Goal: Task Accomplishment & Management: Manage account settings

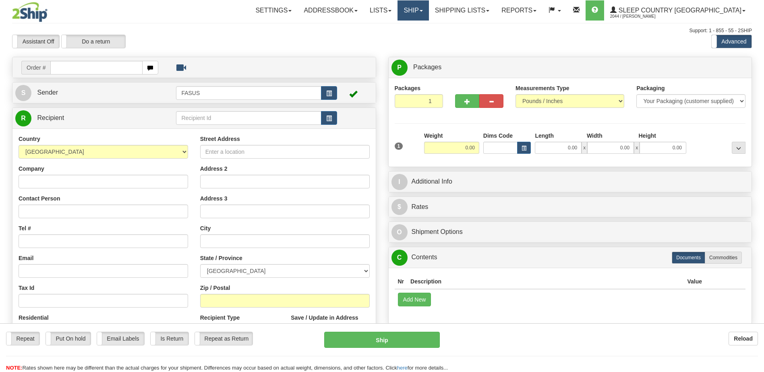
click at [428, 13] on link "Ship" at bounding box center [412, 10] width 31 height 20
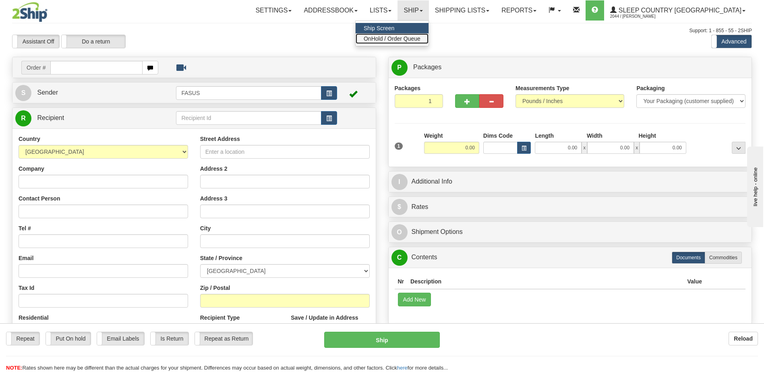
click at [420, 41] on span "OnHold / Order Queue" at bounding box center [391, 38] width 57 height 6
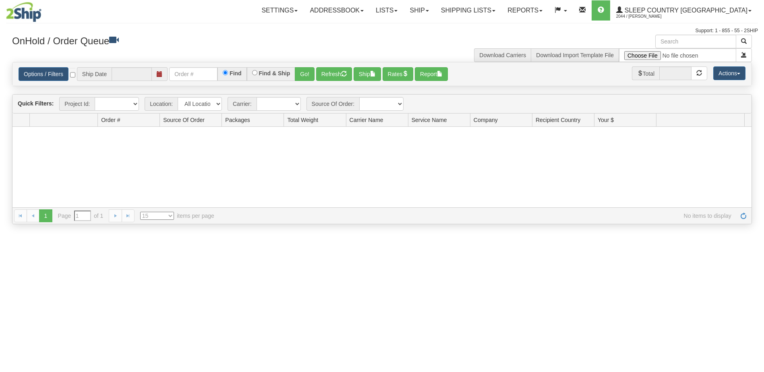
type input "[DATE]"
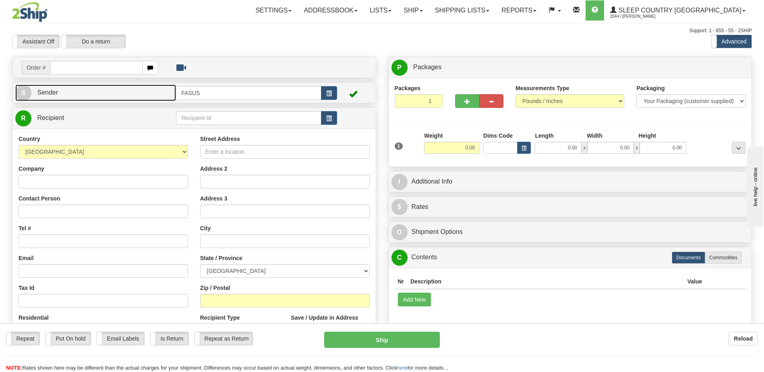
click at [81, 90] on link "S Sender" at bounding box center [95, 93] width 161 height 17
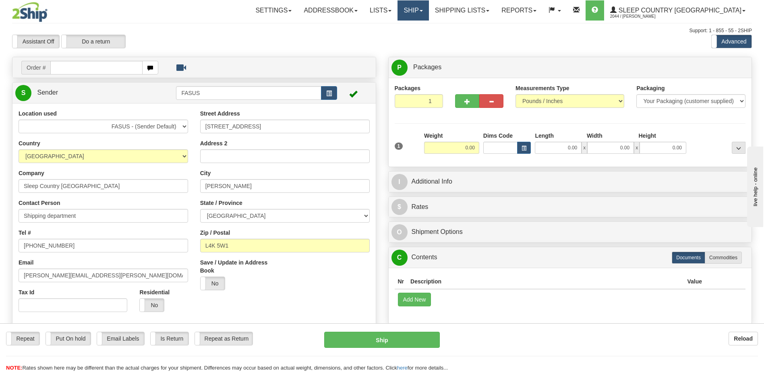
click at [428, 12] on link "Ship" at bounding box center [412, 10] width 31 height 20
click at [420, 40] on span "OnHold / Order Queue" at bounding box center [391, 38] width 57 height 6
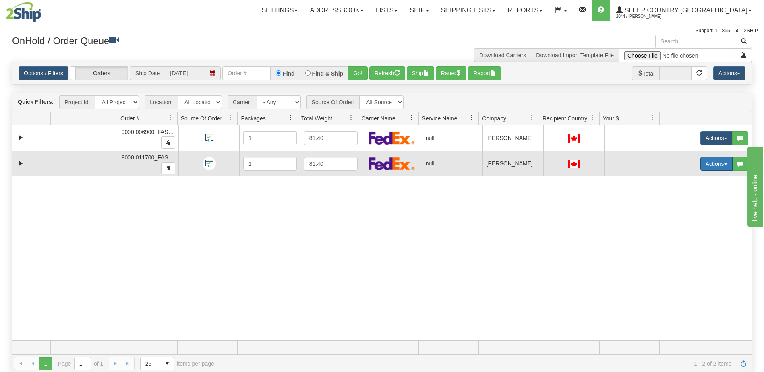
click at [724, 163] on span "button" at bounding box center [725, 164] width 3 height 2
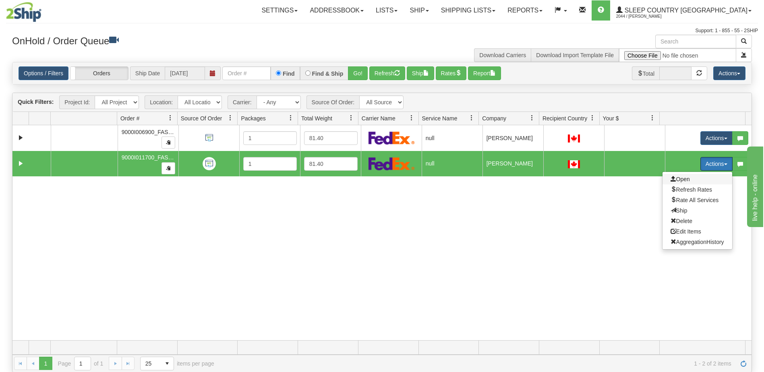
click at [679, 176] on span "Open" at bounding box center [679, 179] width 19 height 6
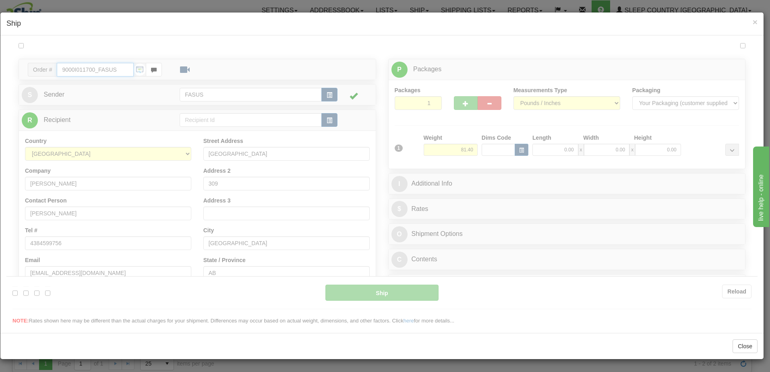
type input "14:40"
type input "16:00"
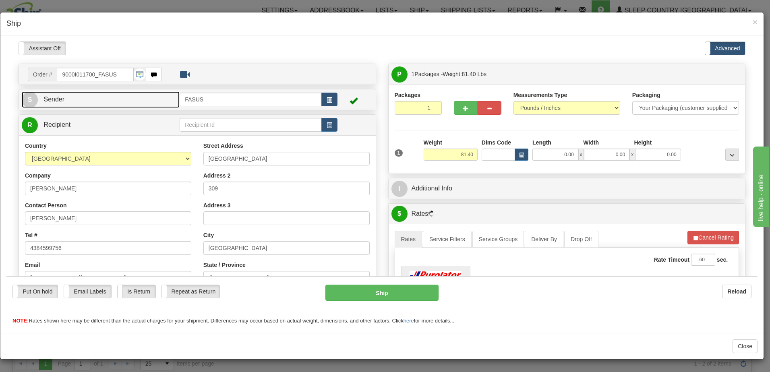
click at [92, 100] on link "S Sender" at bounding box center [101, 99] width 158 height 17
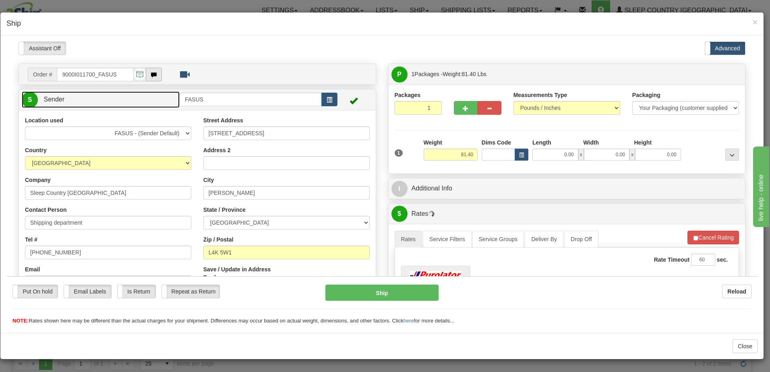
scroll to position [40, 0]
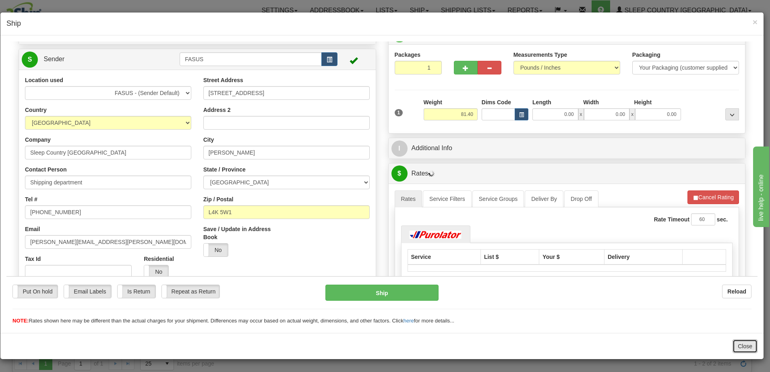
click at [753, 345] on button "Close" at bounding box center [744, 346] width 25 height 14
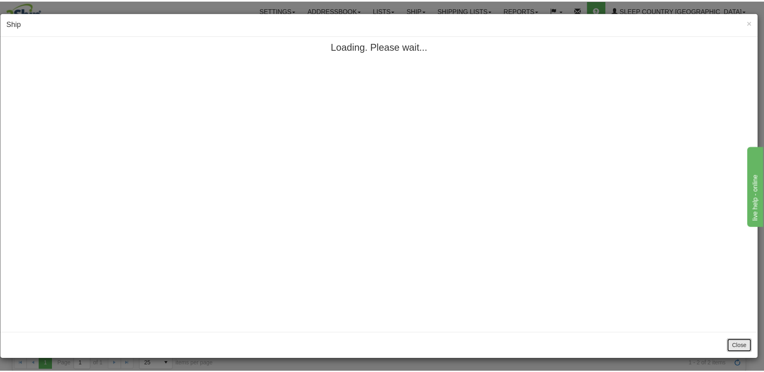
scroll to position [0, 0]
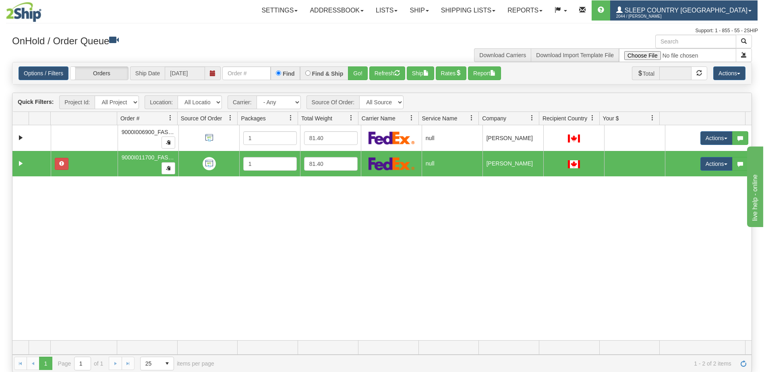
click at [676, 14] on span "2044 / [PERSON_NAME]" at bounding box center [646, 16] width 60 height 8
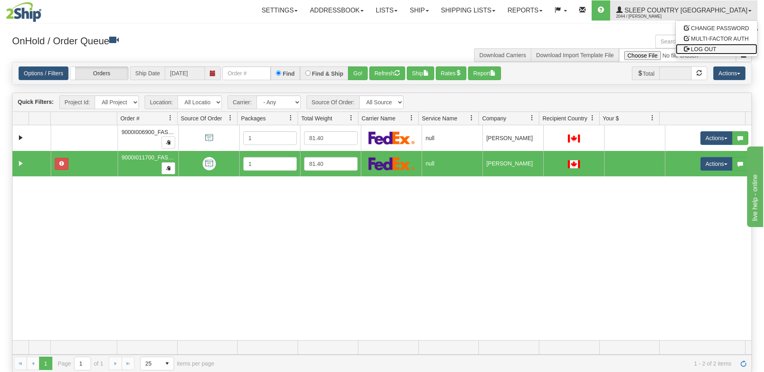
click at [711, 50] on span "LOG OUT" at bounding box center [703, 49] width 25 height 6
